Goal: Task Accomplishment & Management: Use online tool/utility

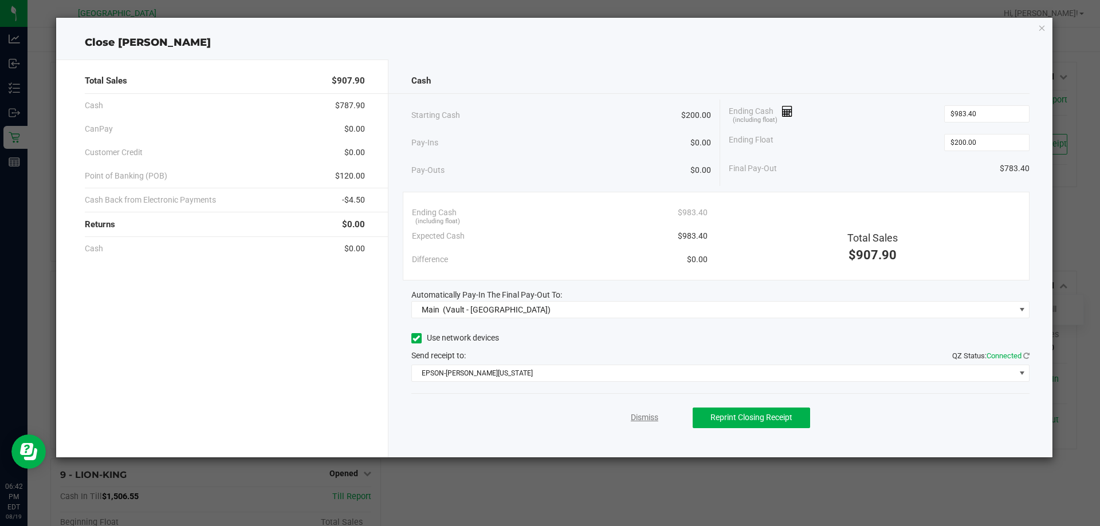
click at [634, 416] on link "Dismiss" at bounding box center [644, 418] width 27 height 12
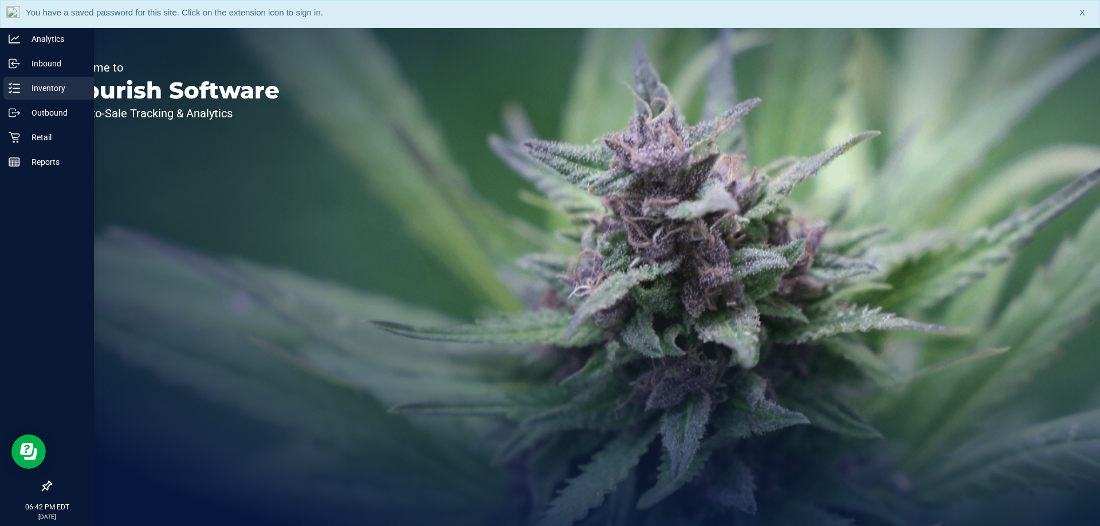
click at [18, 92] on icon at bounding box center [14, 87] width 11 height 11
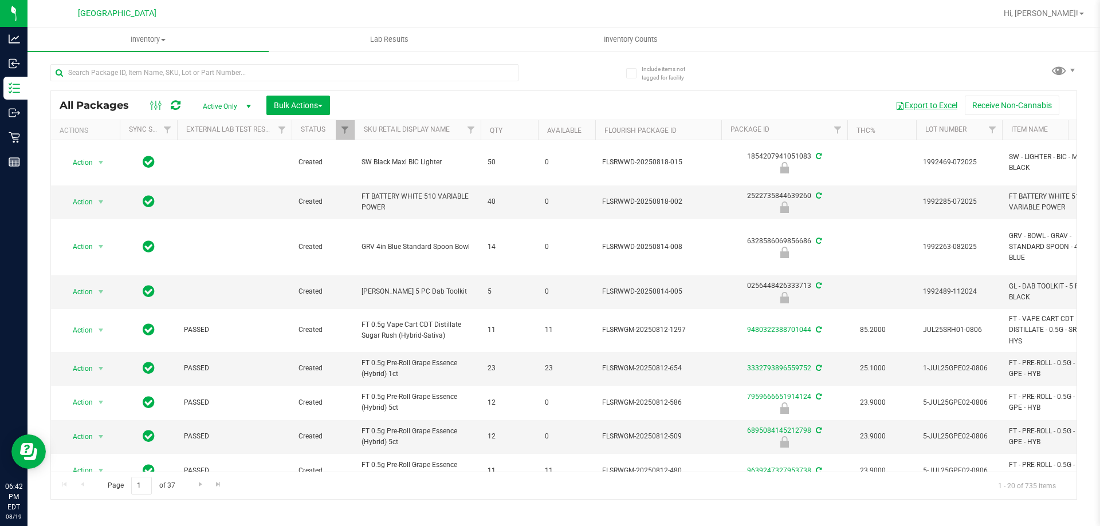
click at [916, 105] on button "Export to Excel" at bounding box center [926, 105] width 77 height 19
